Goal: Obtain resource: Obtain resource

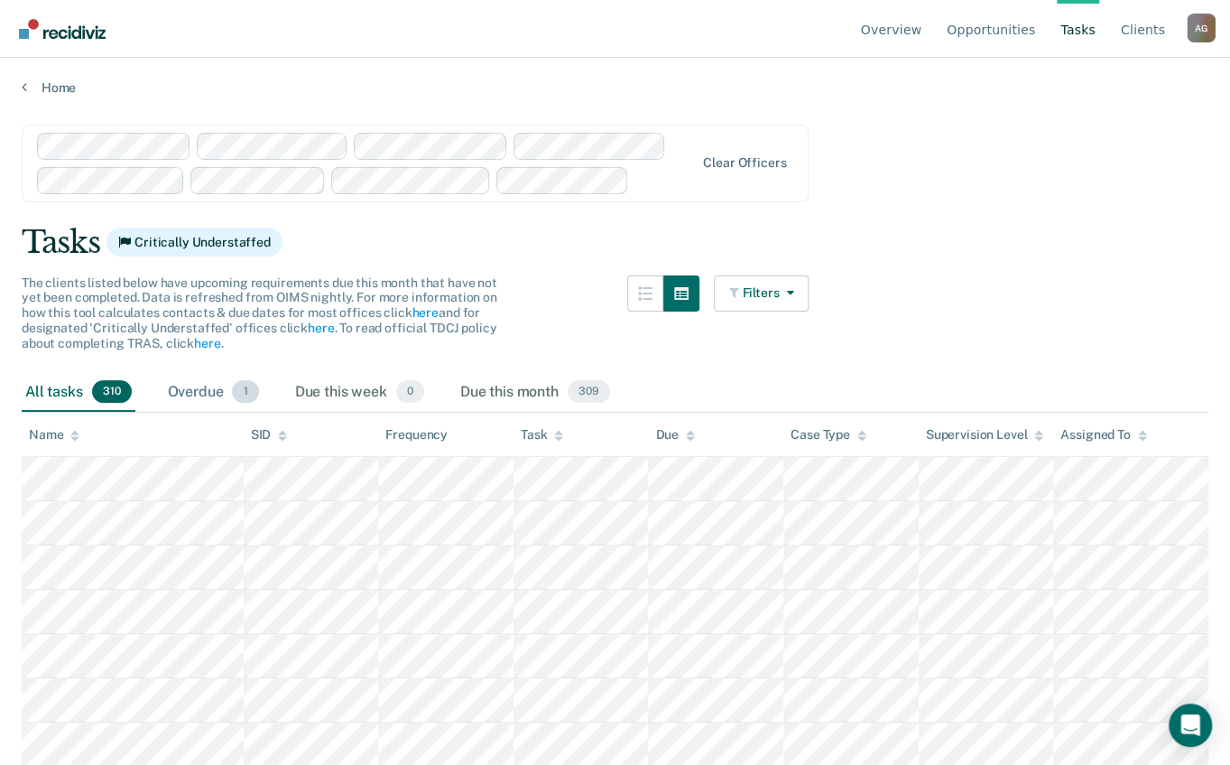
click at [206, 390] on div "Overdue 1" at bounding box center [213, 393] width 98 height 40
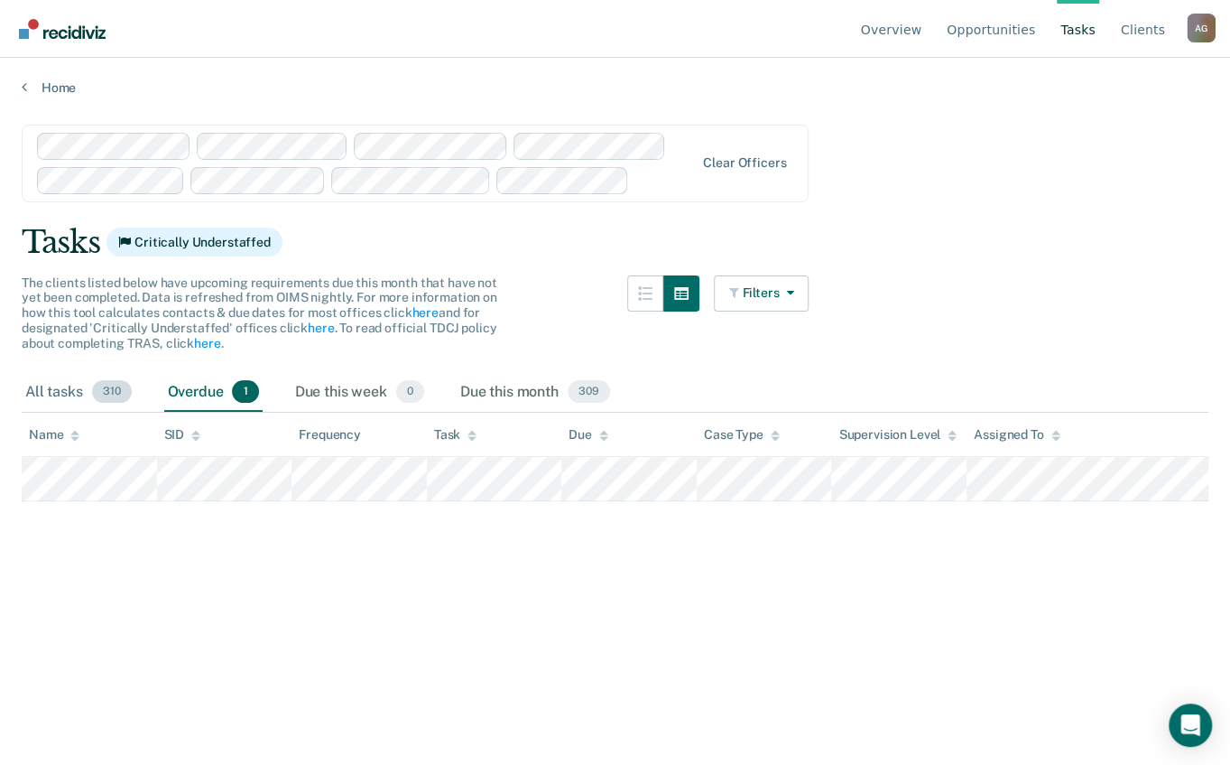
click at [59, 394] on div "All tasks 310" at bounding box center [79, 393] width 114 height 40
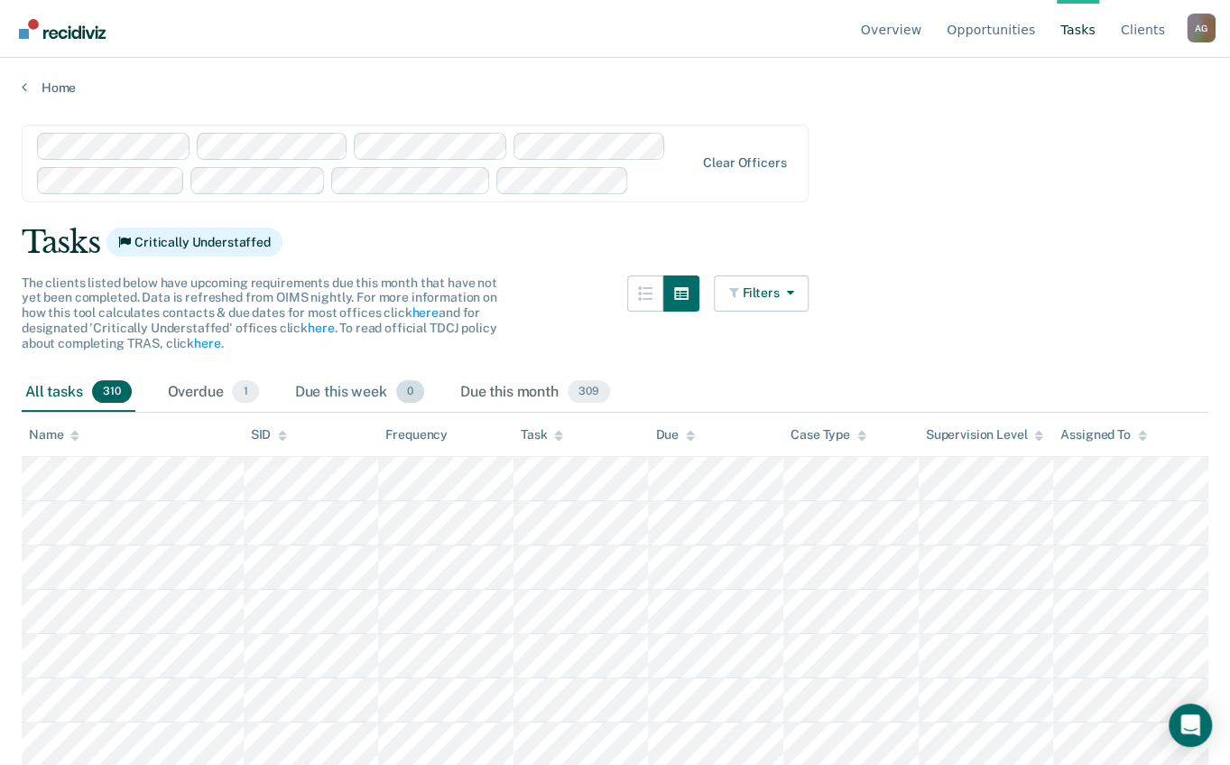
click at [316, 395] on div "Due this week 0" at bounding box center [360, 393] width 136 height 40
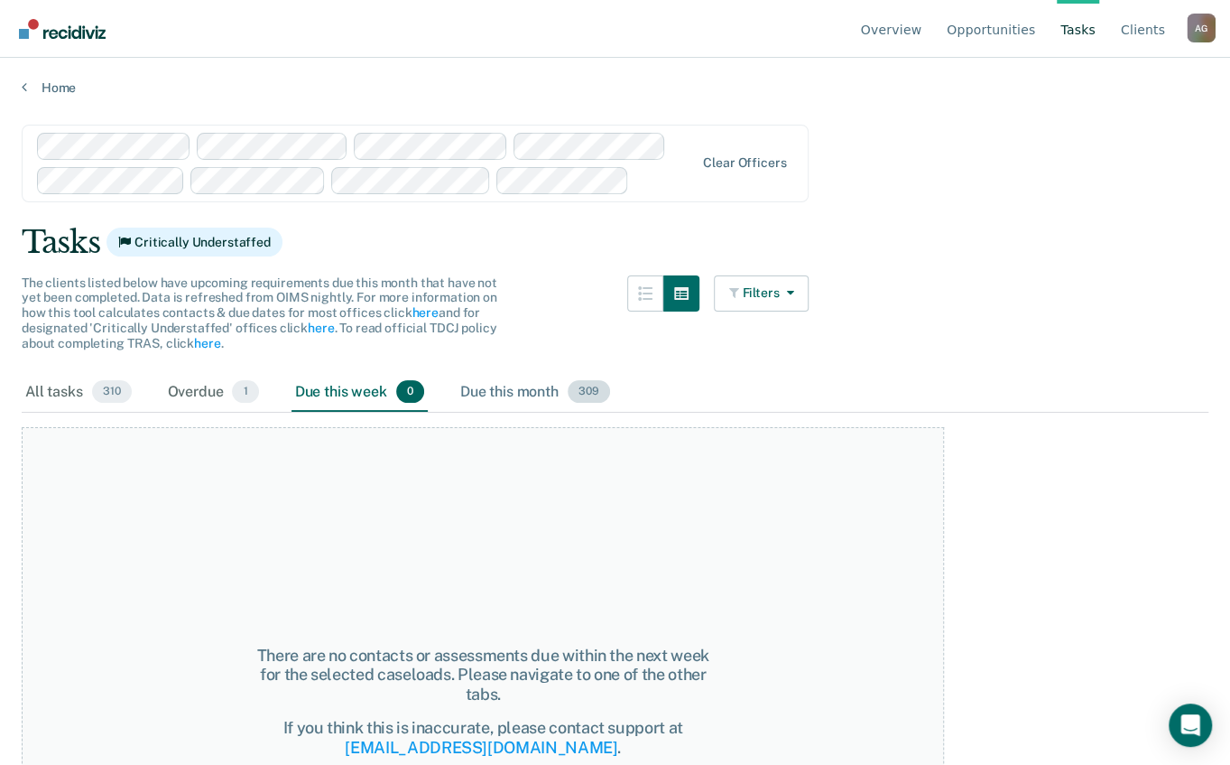
click at [511, 392] on div "Due this month 309" at bounding box center [535, 393] width 157 height 40
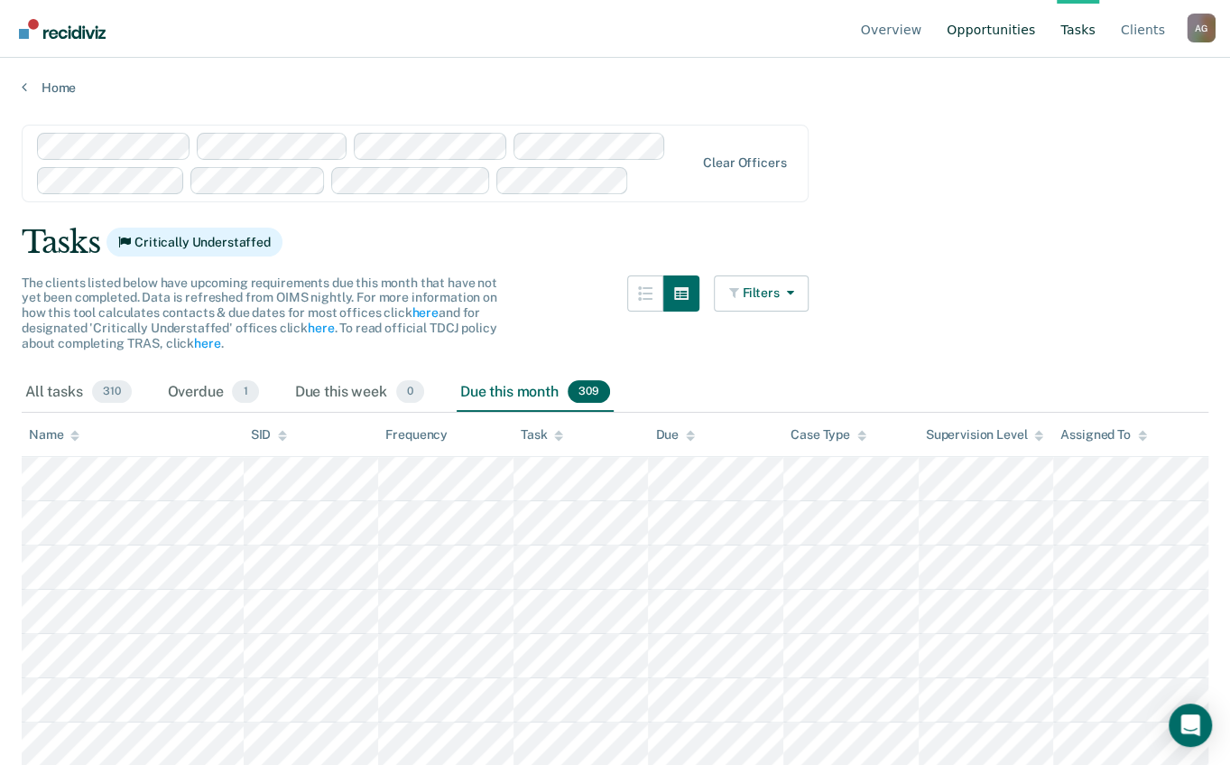
click at [988, 32] on link "Opportunities" at bounding box center [991, 29] width 96 height 58
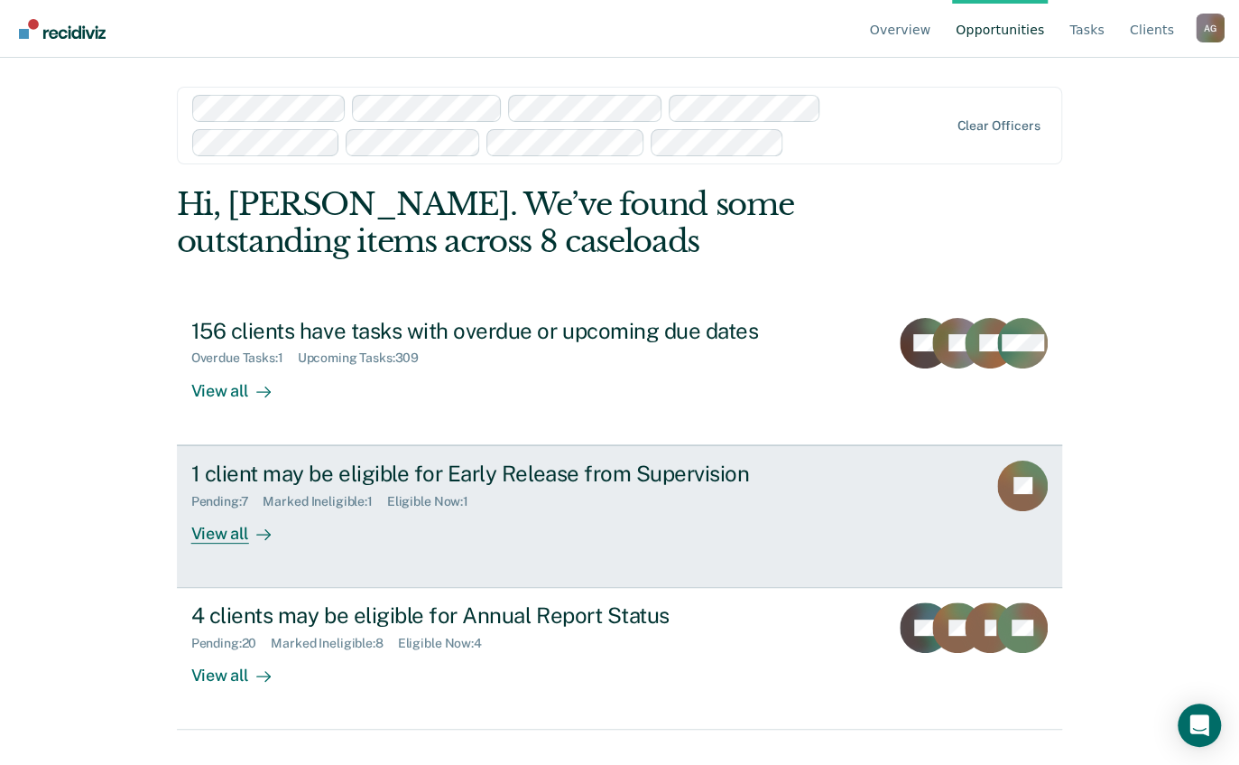
click at [343, 476] on div "1 client may be eligible for Early Release from Supervision" at bounding box center [508, 473] width 634 height 26
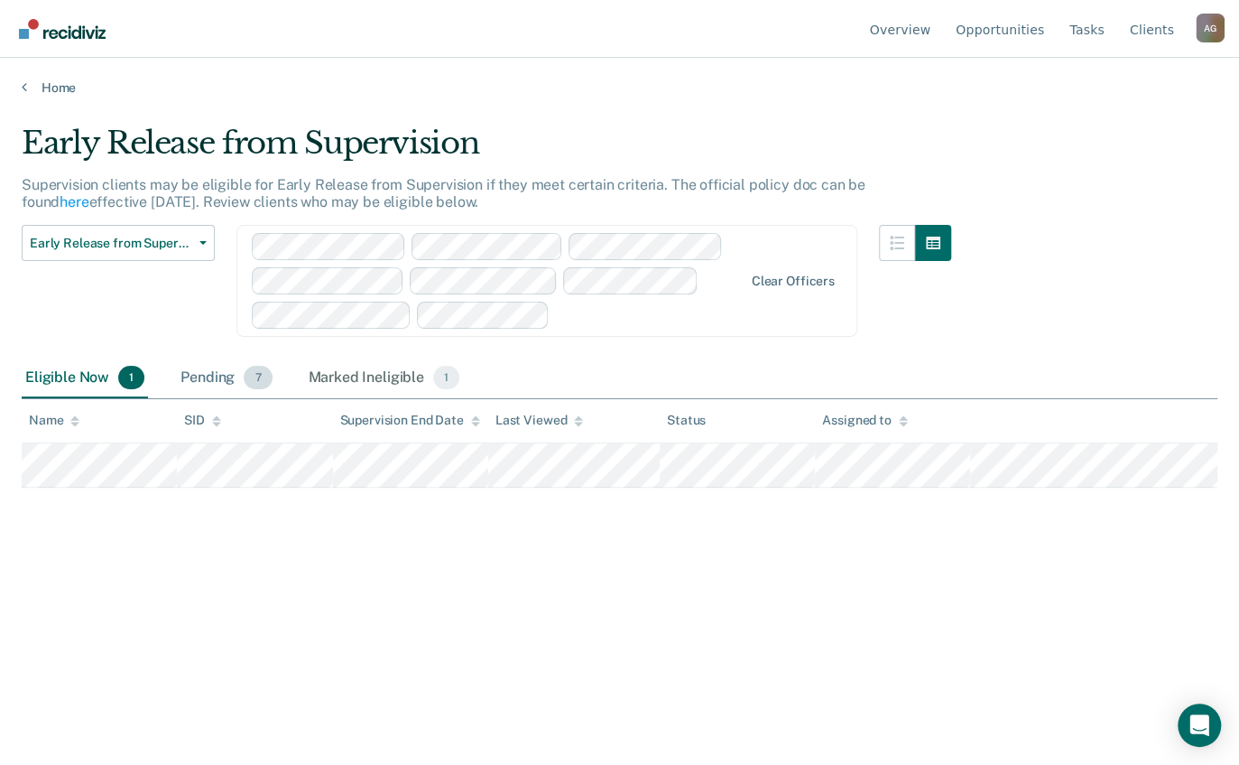
click at [196, 388] on div "Pending 7" at bounding box center [226, 378] width 98 height 40
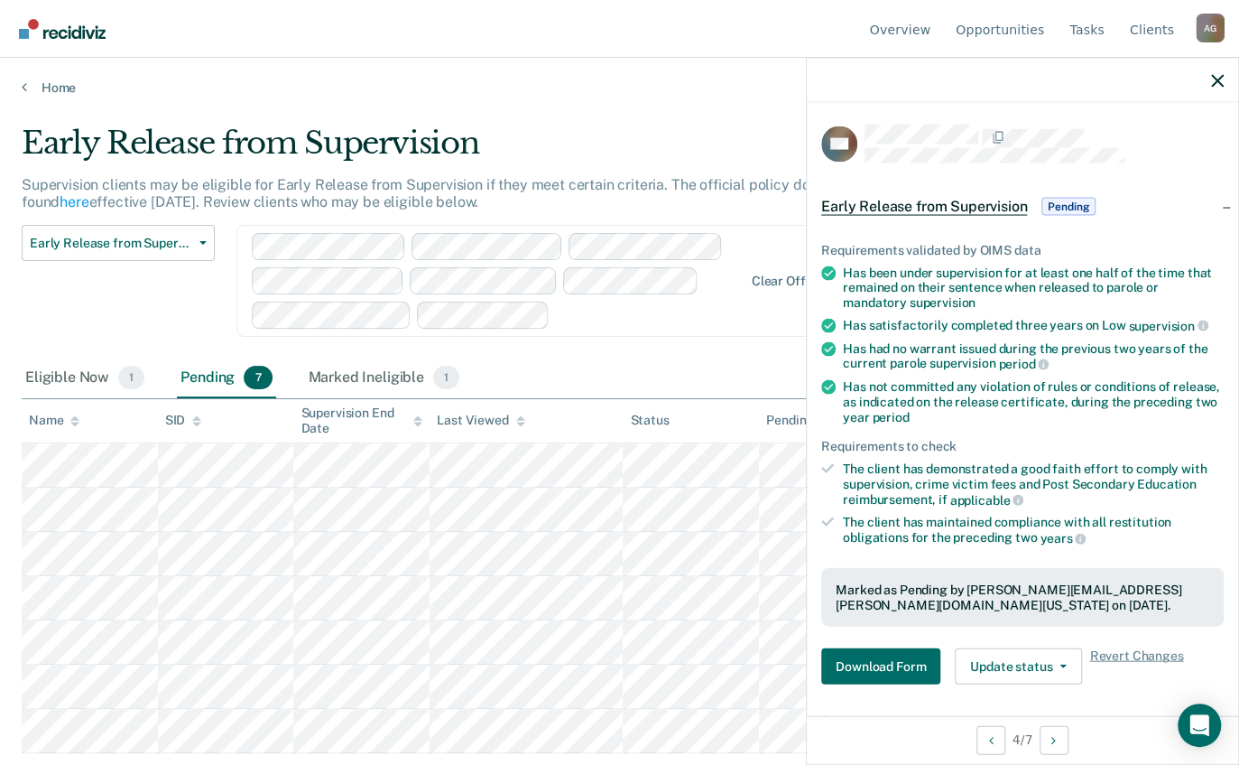
click at [1065, 391] on div "Has not committed any violation of rules or conditions of release, as indicated…" at bounding box center [1033, 401] width 381 height 45
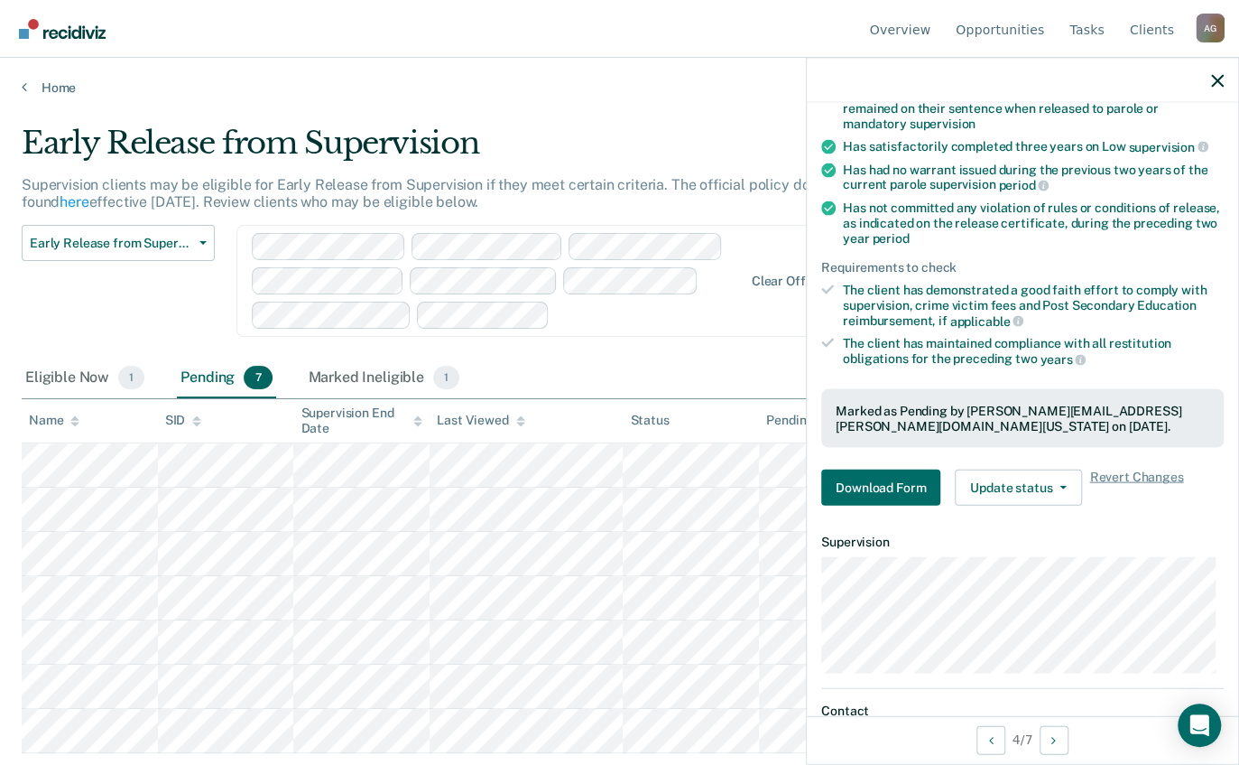
scroll to position [181, 0]
click at [699, 365] on div "Eligible Now 1 Pending 7 Marked Ineligible 1" at bounding box center [620, 378] width 1196 height 41
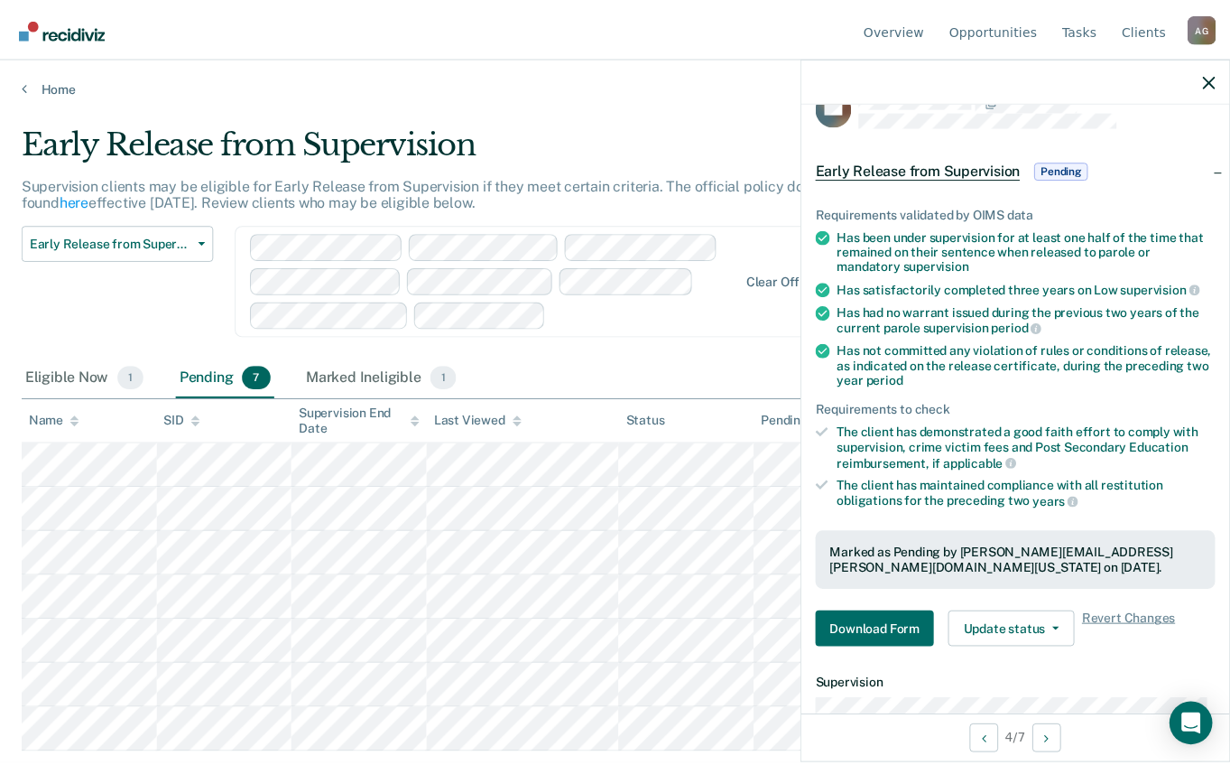
scroll to position [0, 0]
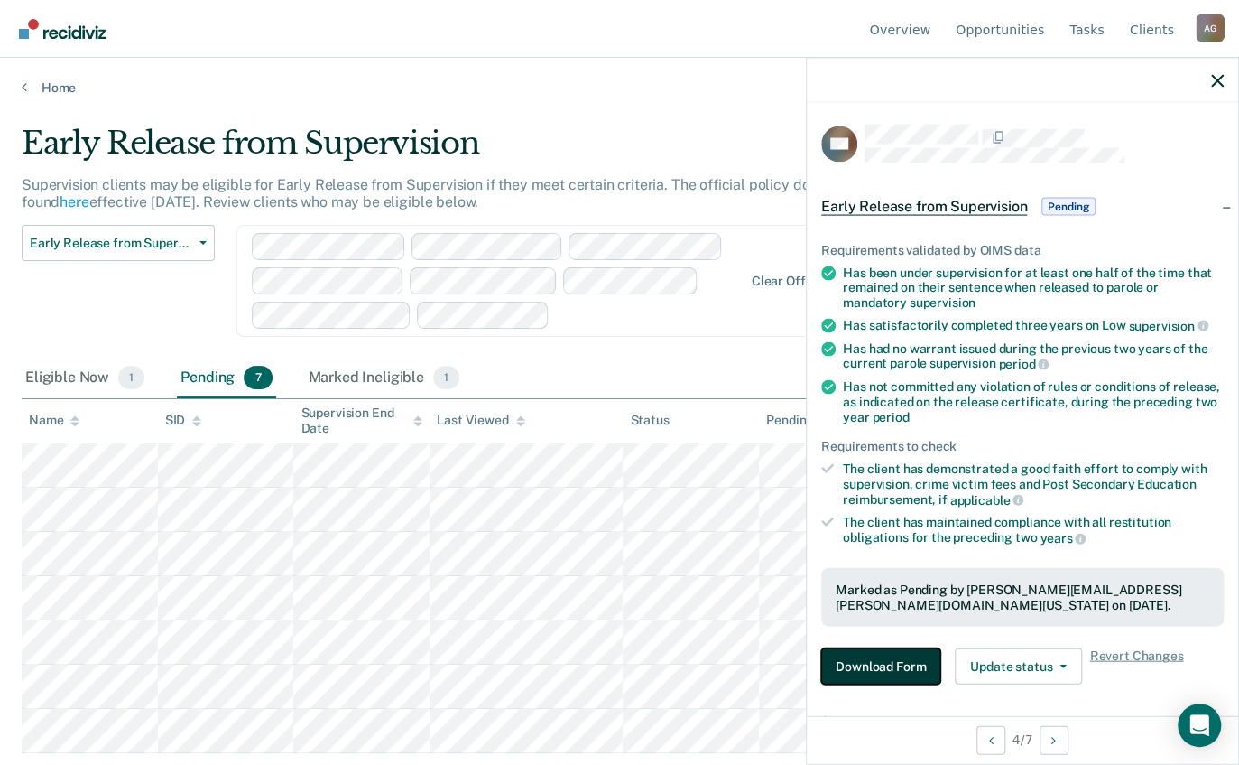
click at [914, 666] on button "Download Form" at bounding box center [880, 666] width 119 height 36
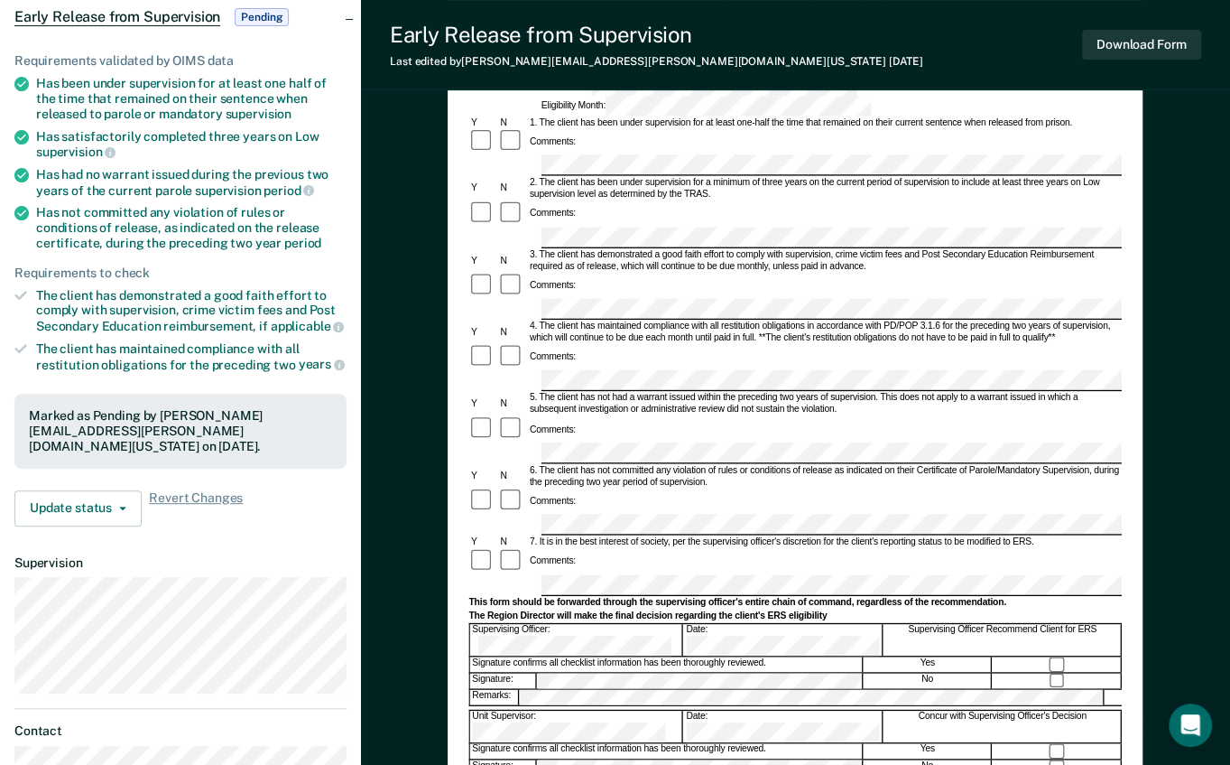
scroll to position [301, 0]
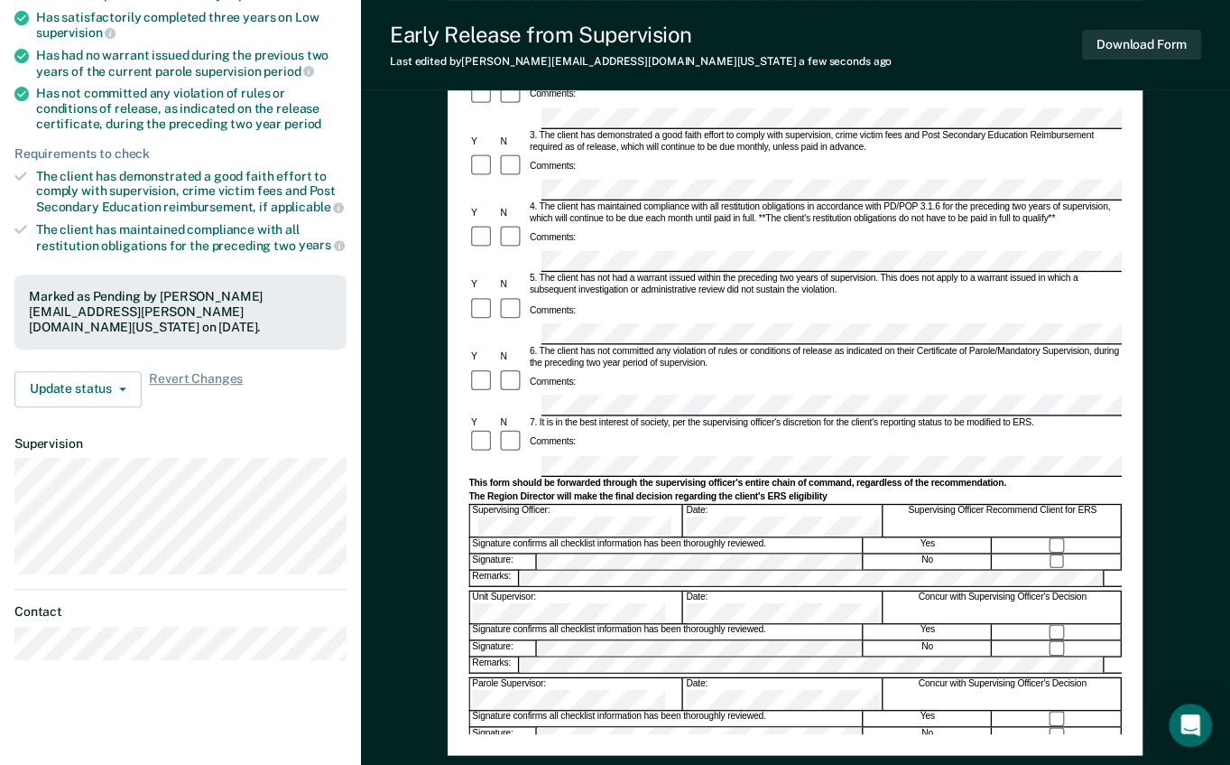
click at [569, 678] on div "Parole Supervisor:" at bounding box center [576, 694] width 213 height 32
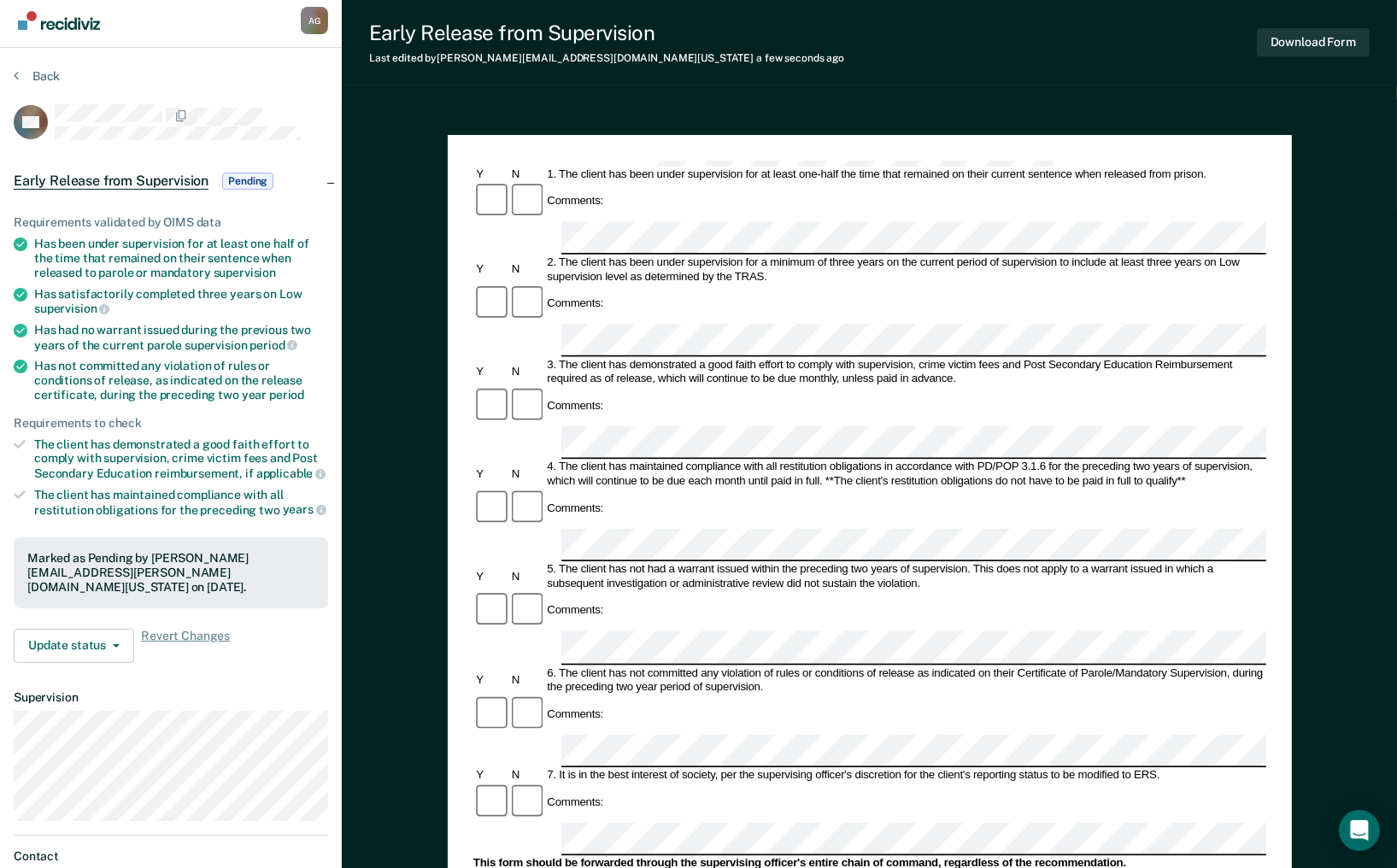
scroll to position [0, 0]
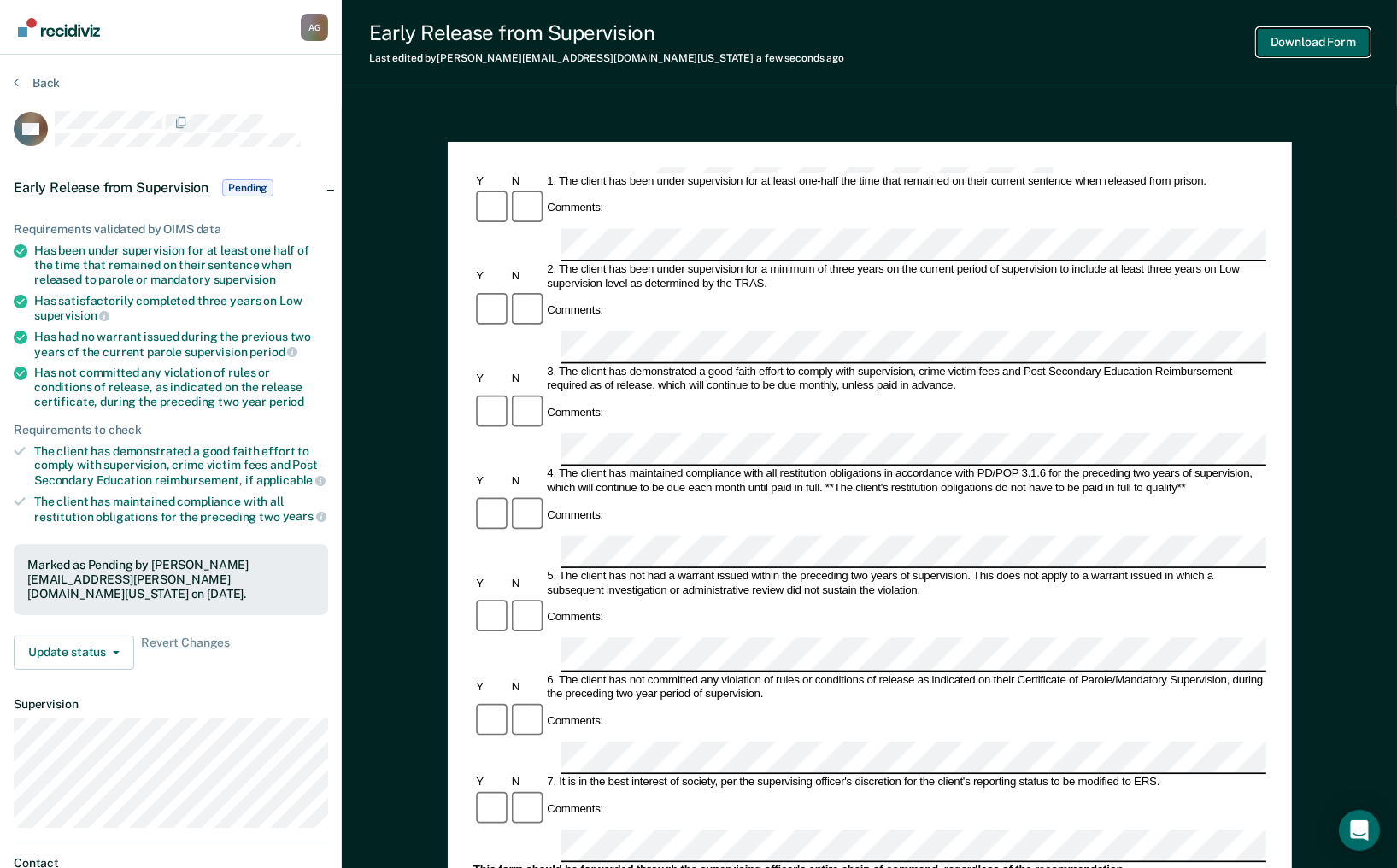
click at [1173, 50] on button "Download Form" at bounding box center [1313, 43] width 113 height 28
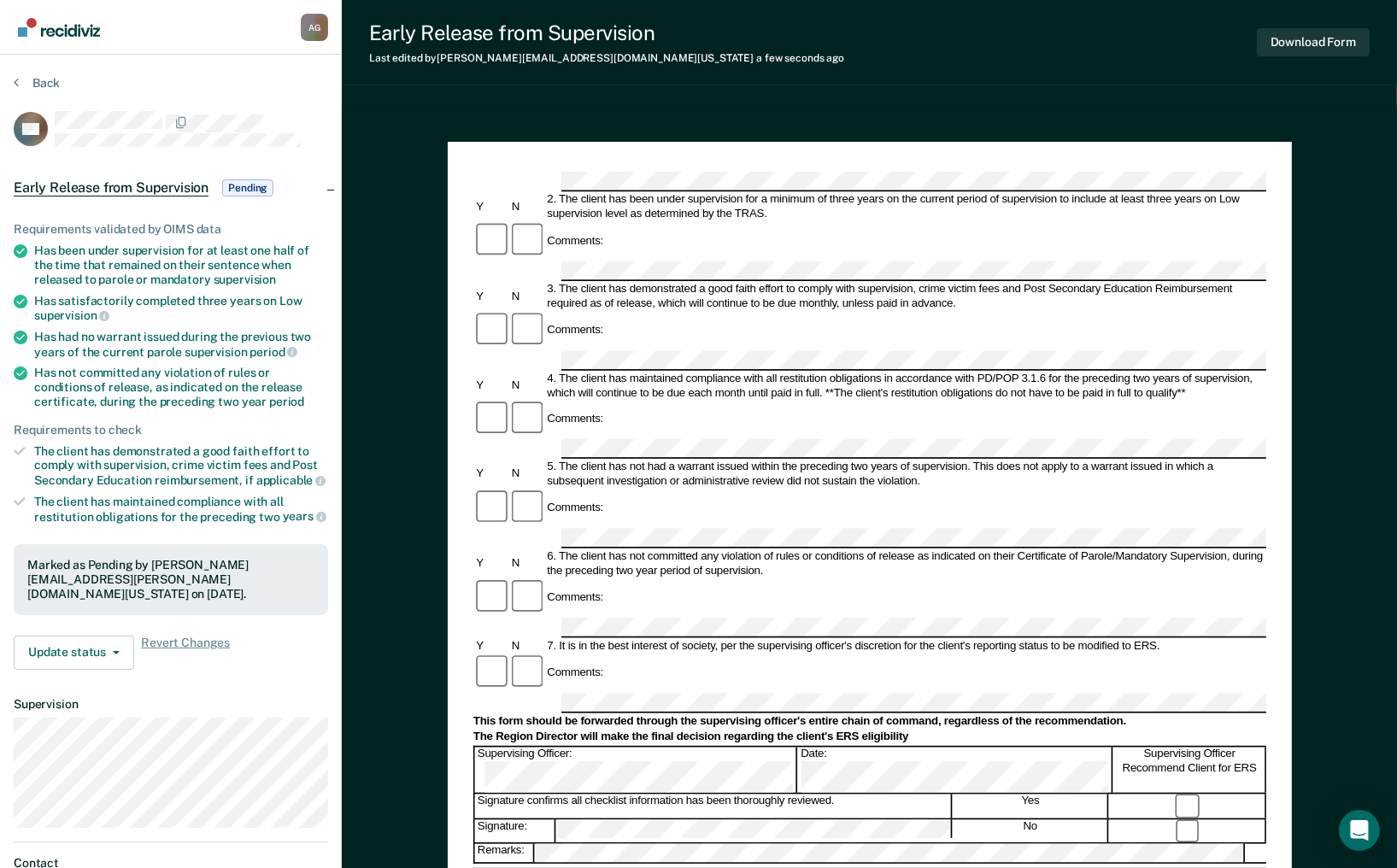
click at [448, 112] on div "Early Release from Supervision (ERS) Checklist, Recommendation, and Determinati…" at bounding box center [869, 740] width 1055 height 1269
